Goal: Task Accomplishment & Management: Manage account settings

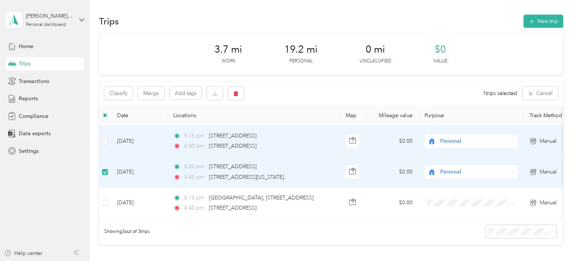
click at [129, 141] on td "[DATE]" at bounding box center [139, 141] width 56 height 31
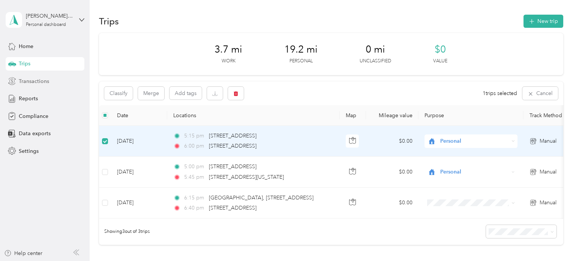
click at [34, 84] on span "Transactions" at bounding box center [34, 81] width 30 height 8
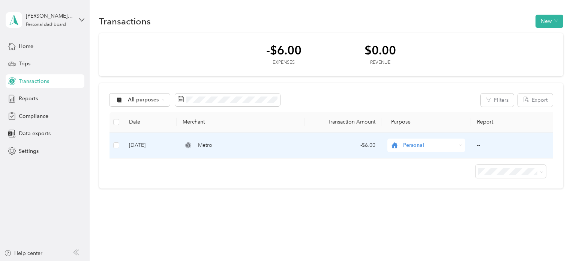
click at [154, 145] on td "[DATE]" at bounding box center [150, 145] width 54 height 26
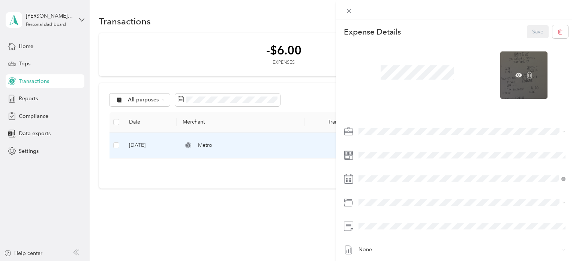
click at [521, 80] on div at bounding box center [523, 74] width 47 height 47
click at [518, 75] on icon at bounding box center [518, 75] width 2 height 2
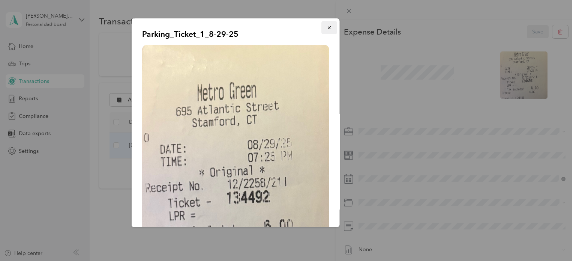
click at [328, 27] on icon "button" at bounding box center [328, 27] width 3 height 3
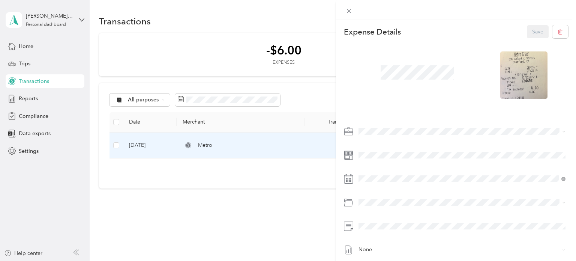
click at [43, 48] on div "This expense cannot be edited because it is either under review, approved, or p…" at bounding box center [288, 130] width 576 height 261
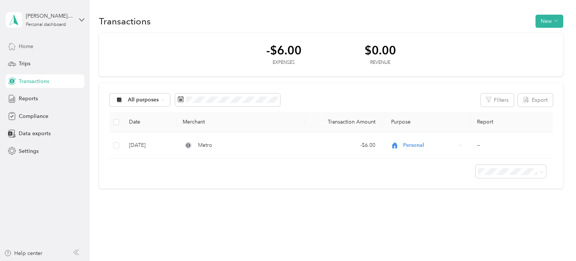
click at [35, 46] on div "Home" at bounding box center [45, 45] width 79 height 13
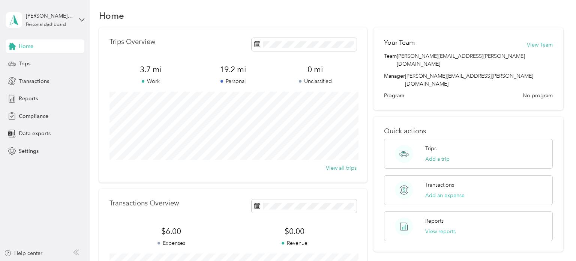
scroll to position [15, 0]
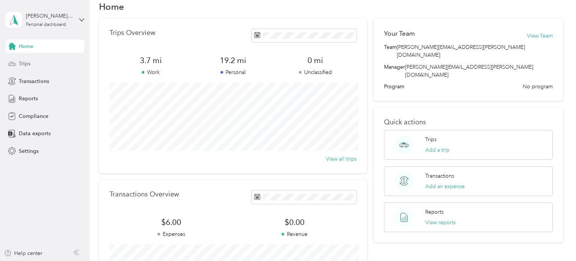
click at [27, 65] on span "Trips" at bounding box center [25, 64] width 12 height 8
